Goal: Find specific page/section: Find specific page/section

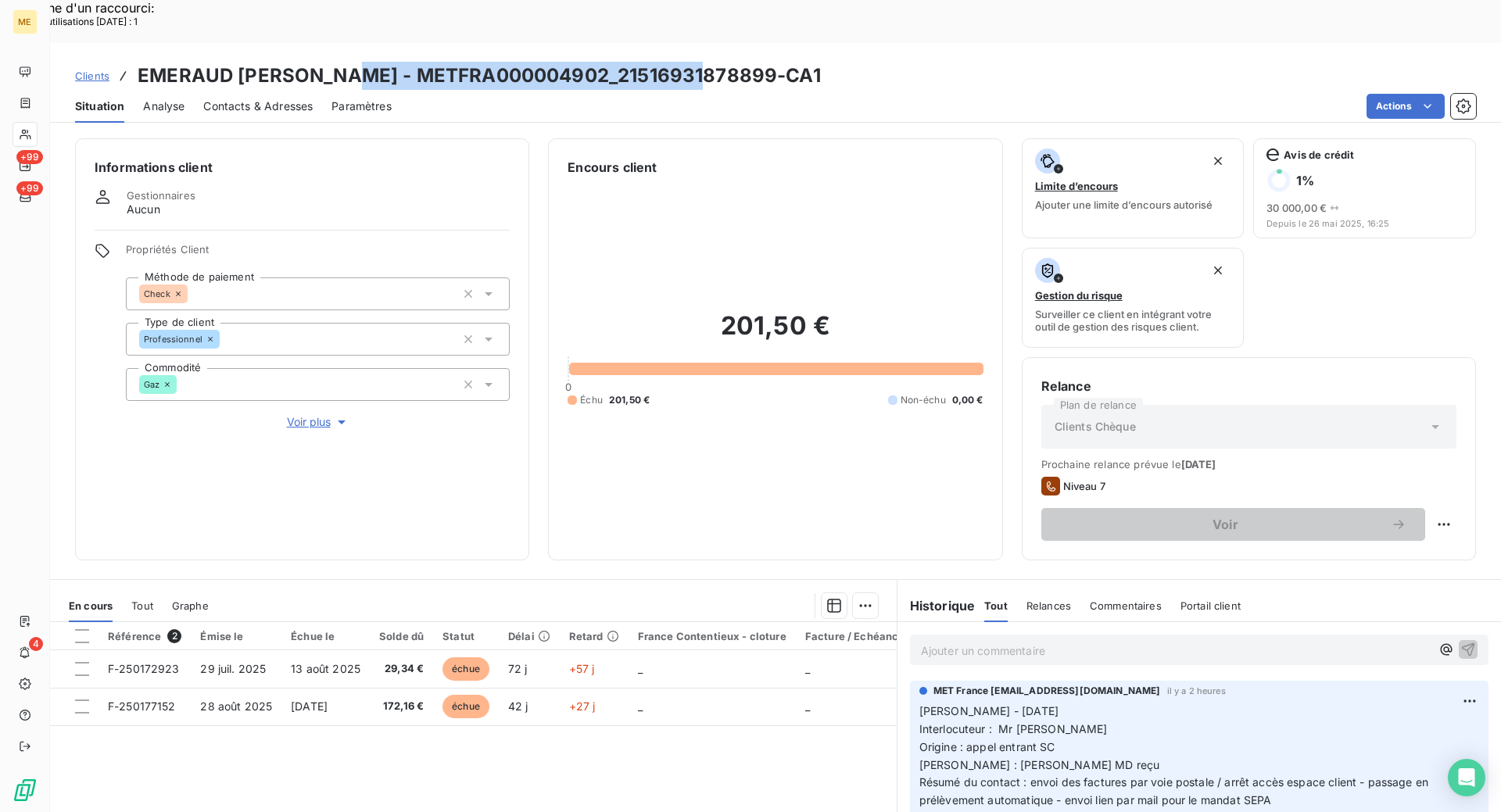
click at [106, 69] on span "Clients" at bounding box center [92, 76] width 34 height 13
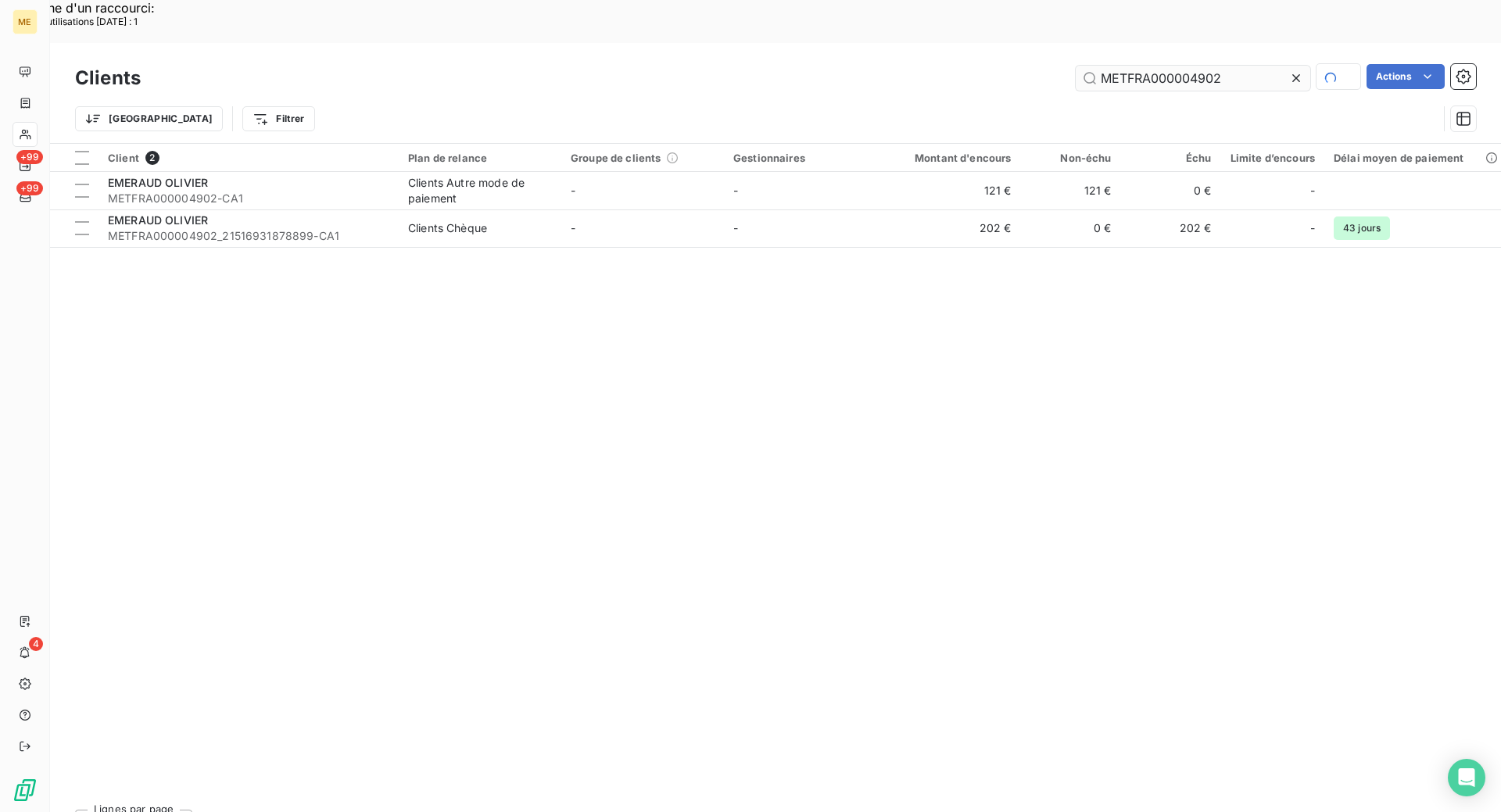
click at [1108, 65] on input "METFRA000004902" at bounding box center [1193, 77] width 235 height 25
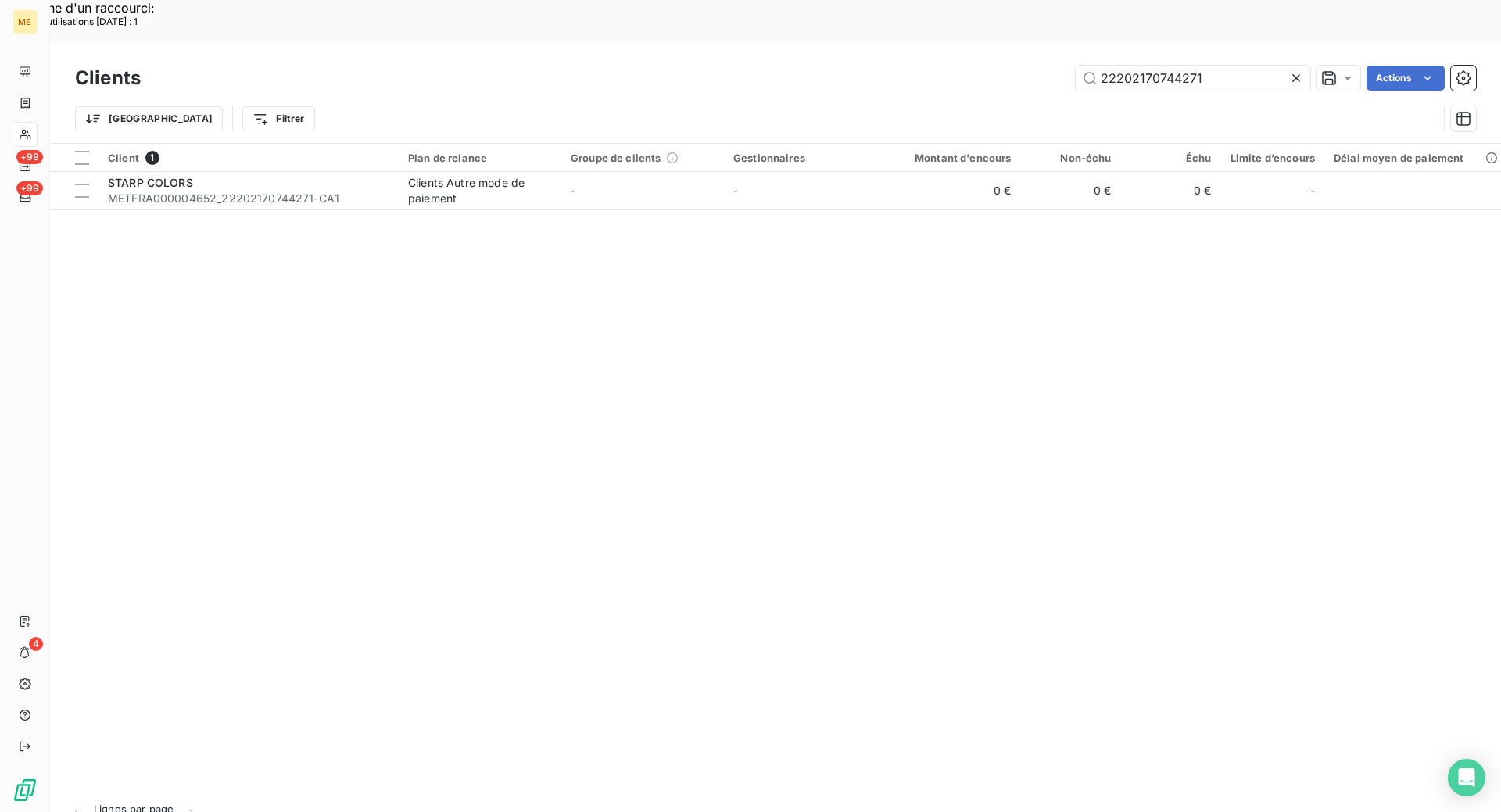
type input "22202170744271"
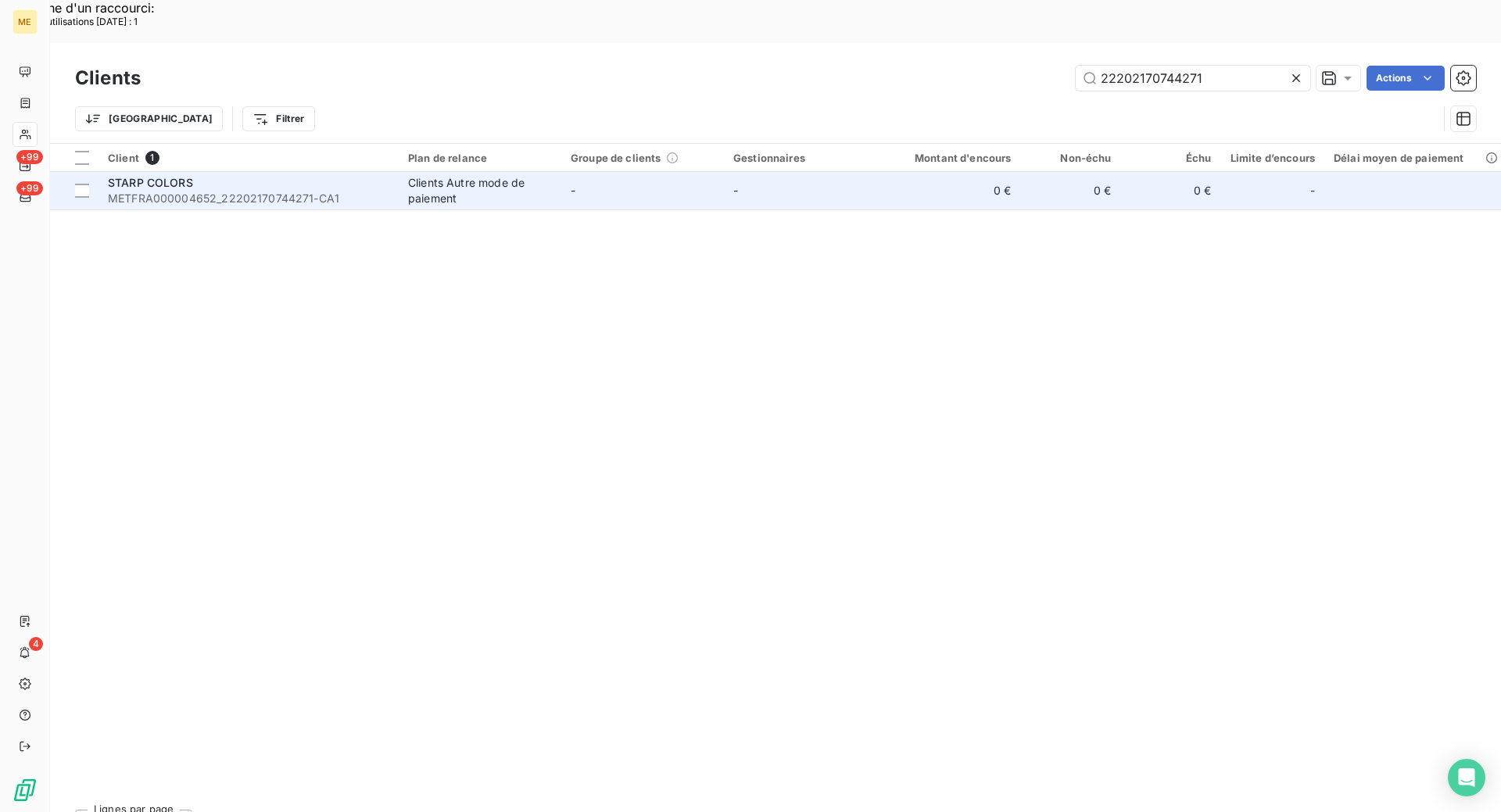
click at [483, 175] on div "Clients Autre mode de paiement" at bounding box center [479, 190] width 144 height 31
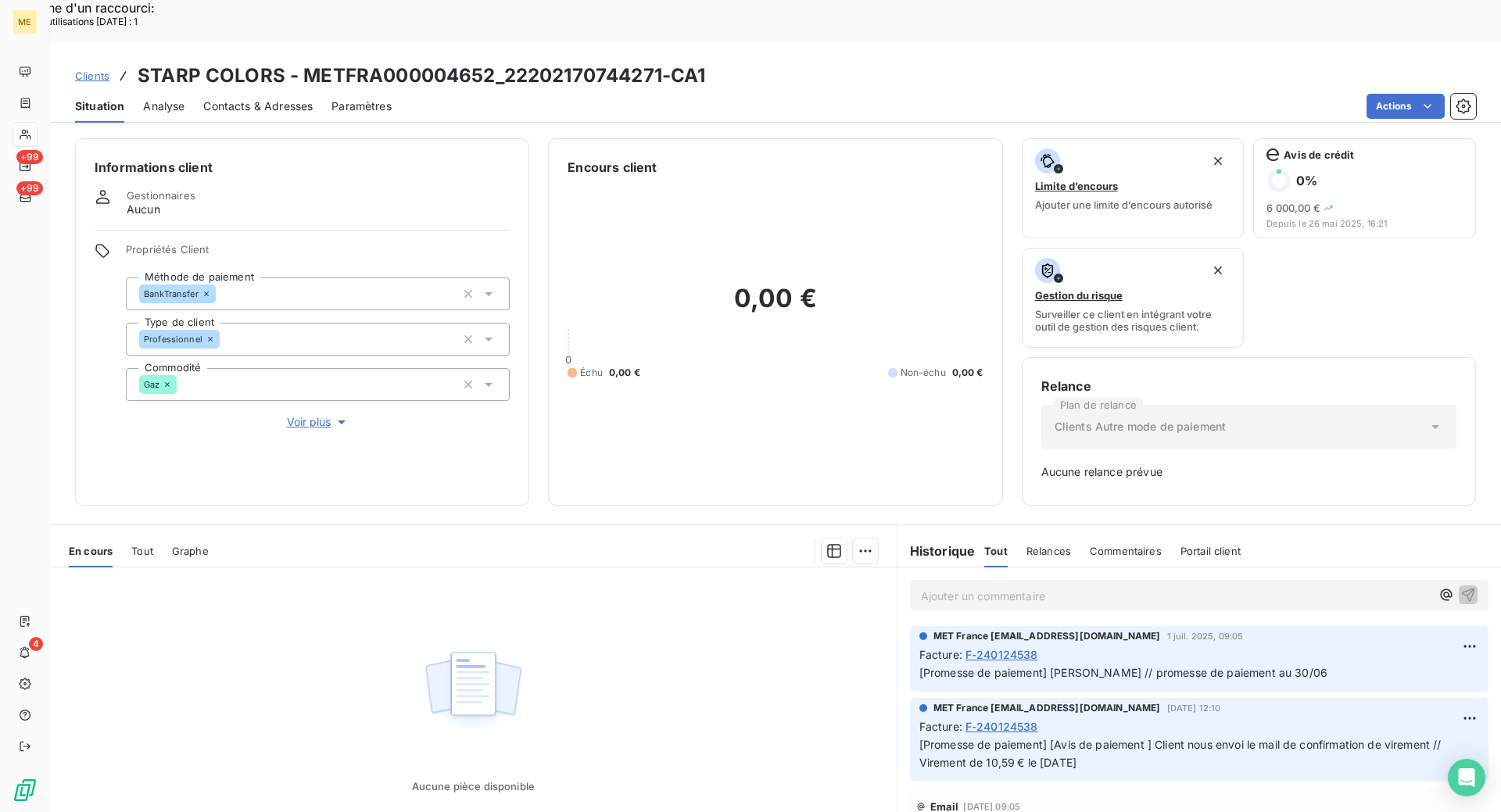
click at [27, 98] on icon at bounding box center [25, 103] width 14 height 13
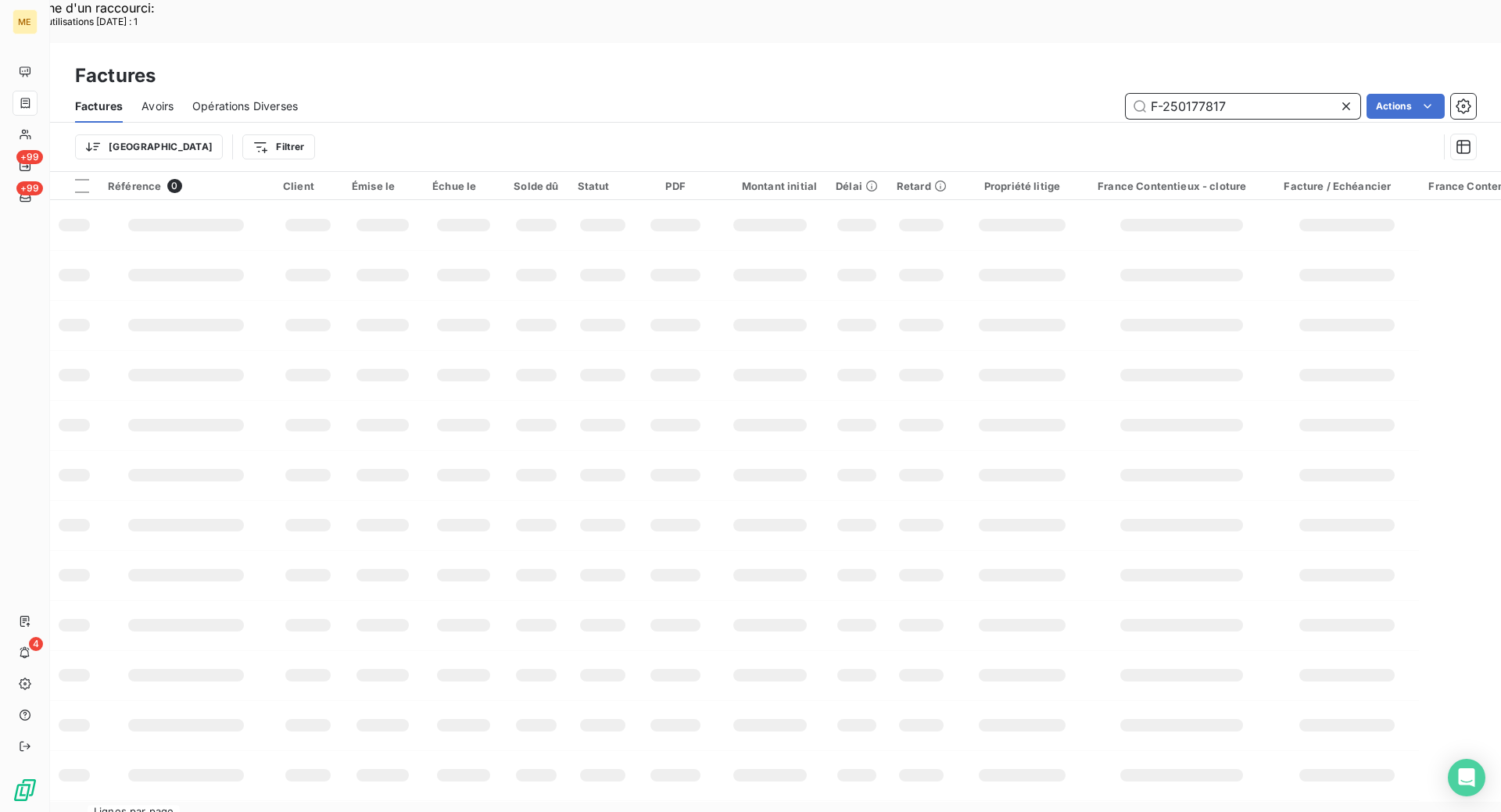
drag, startPoint x: 1259, startPoint y: 64, endPoint x: 1128, endPoint y: 67, distance: 131.0
click at [1128, 94] on input "F-250177817" at bounding box center [1243, 106] width 235 height 25
paste input "31030"
type input "F-250131030"
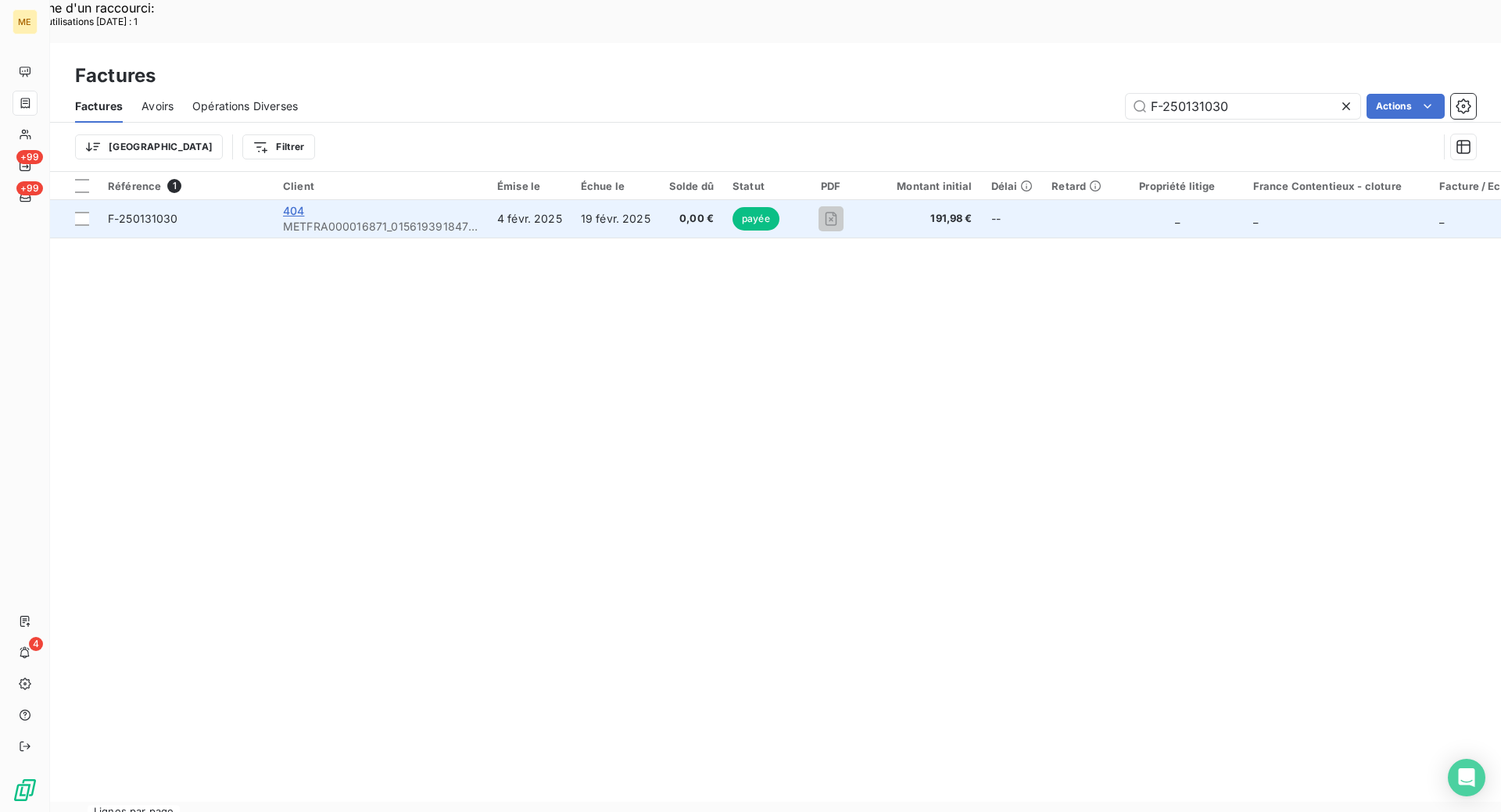
click at [303, 204] on span "404" at bounding box center [293, 210] width 21 height 14
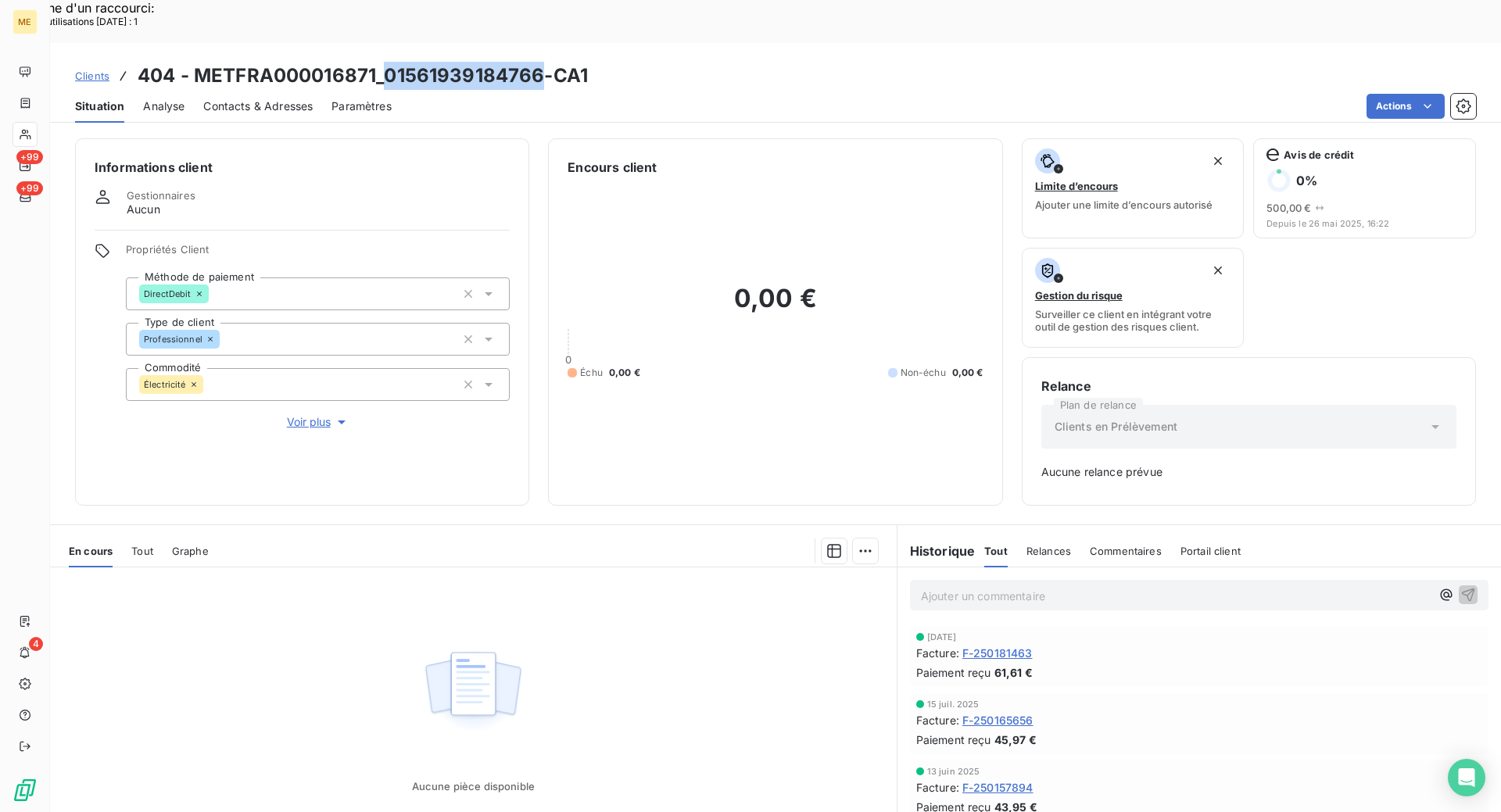
drag, startPoint x: 545, startPoint y: 35, endPoint x: 385, endPoint y: 29, distance: 160.1
click at [385, 62] on h3 "404 - METFRA000016871_01561939184766-CA1" at bounding box center [362, 76] width 450 height 28
copy h3 "01561939184766"
